Goal: Task Accomplishment & Management: Complete application form

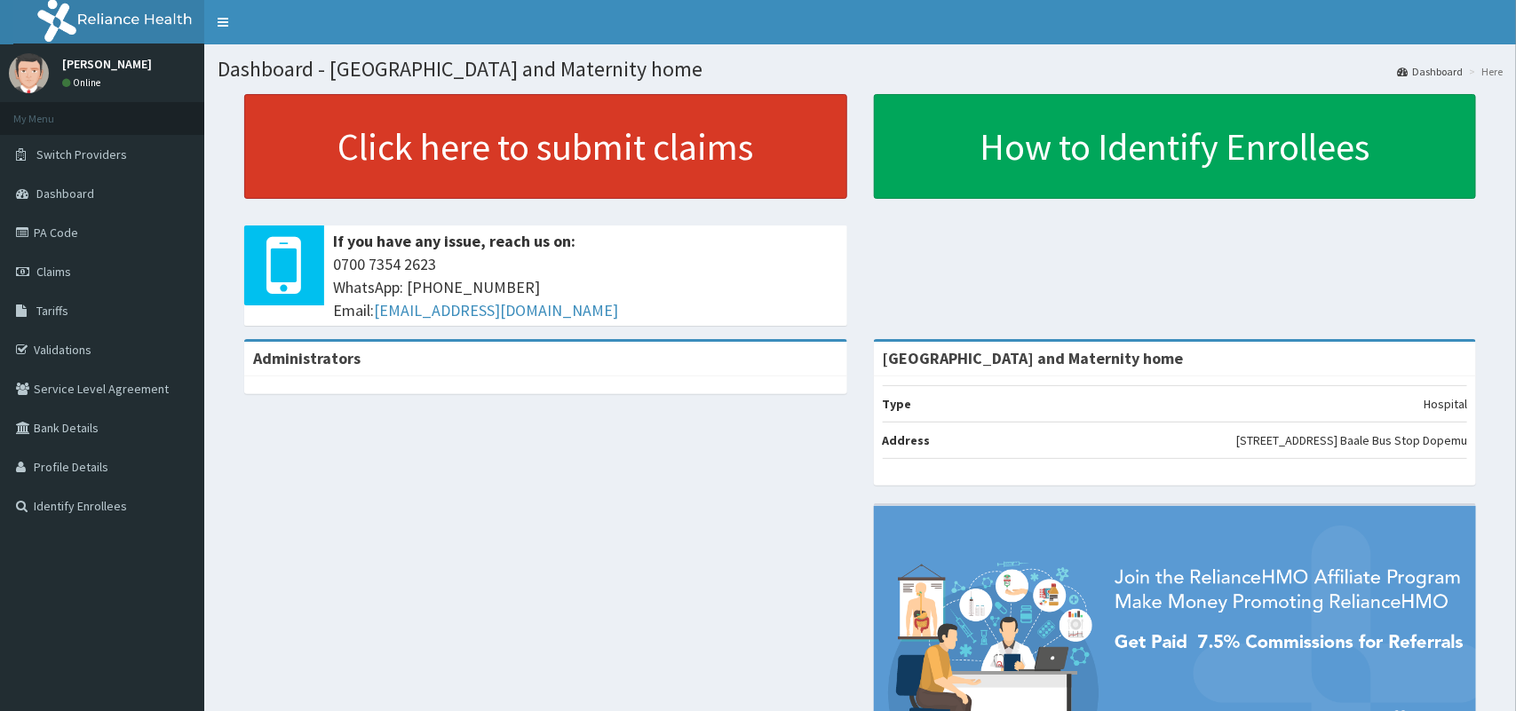
click at [393, 124] on link "Click here to submit claims" at bounding box center [545, 146] width 603 height 105
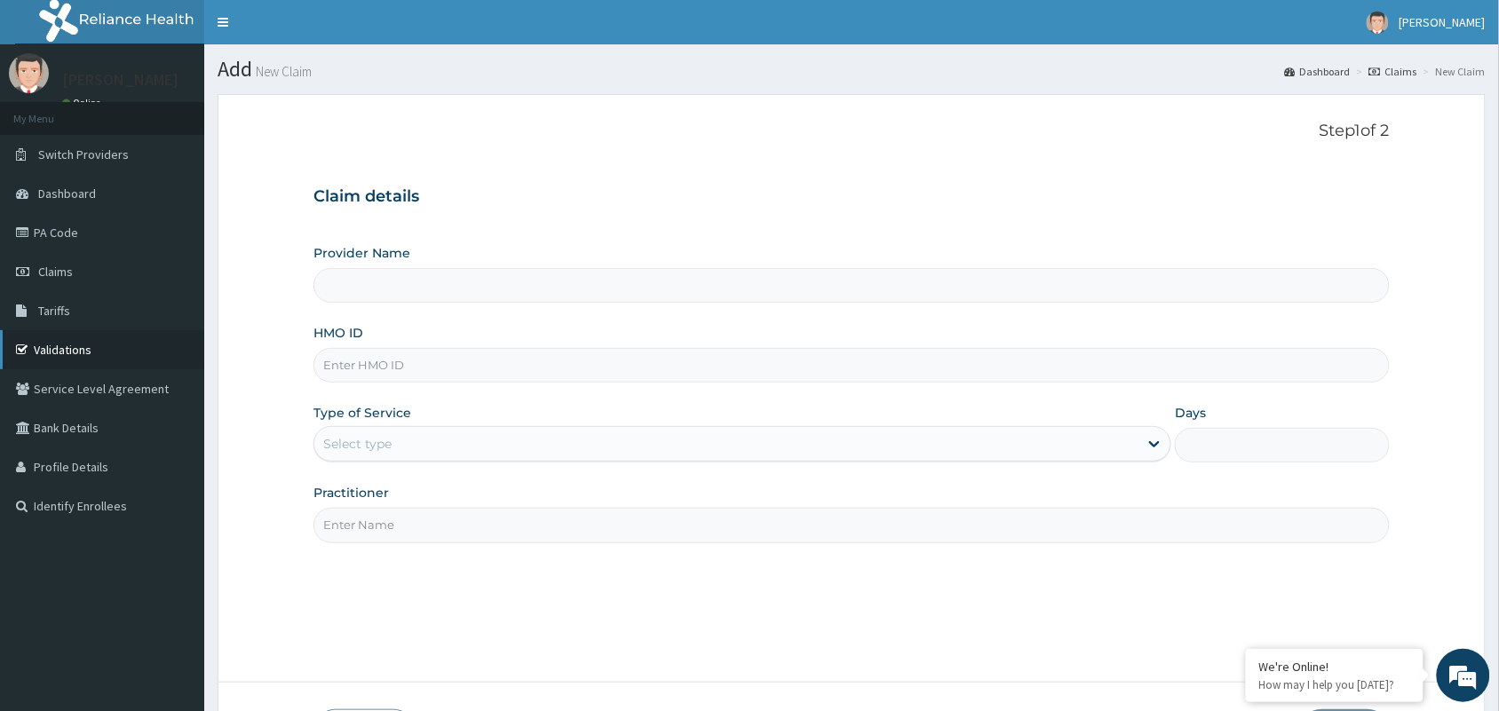
type input "[GEOGRAPHIC_DATA] and Maternity home"
click at [45, 356] on link "Validations" at bounding box center [102, 349] width 204 height 39
